Goal: Find specific page/section: Find specific page/section

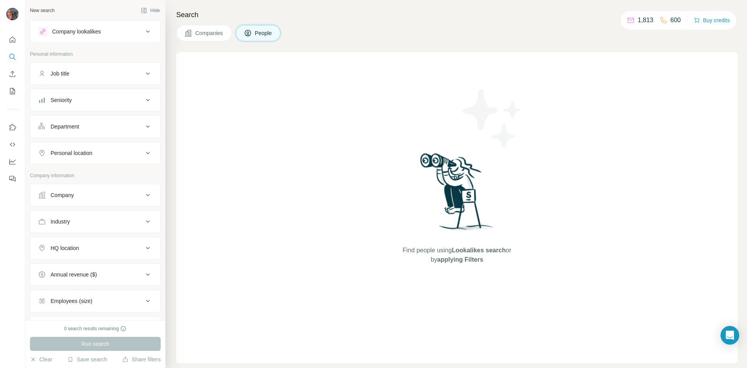
click at [268, 34] on span "People" at bounding box center [264, 33] width 18 height 8
